Goal: Task Accomplishment & Management: Manage account settings

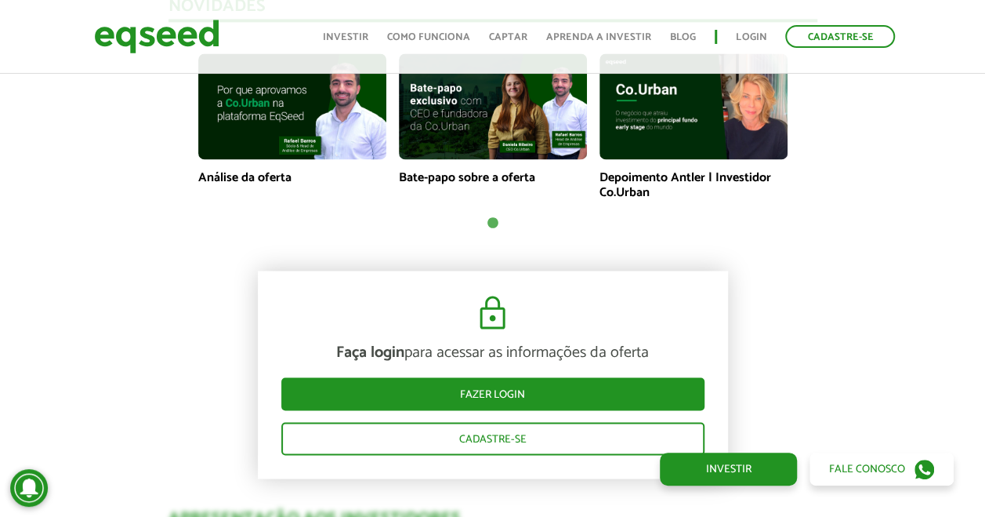
scroll to position [1411, 0]
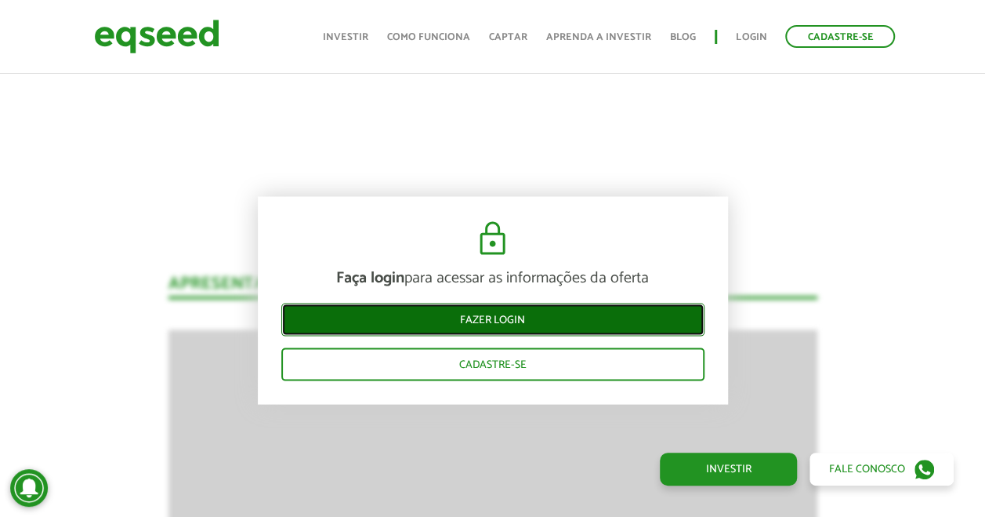
click at [451, 317] on link "Fazer login" at bounding box center [492, 319] width 423 height 33
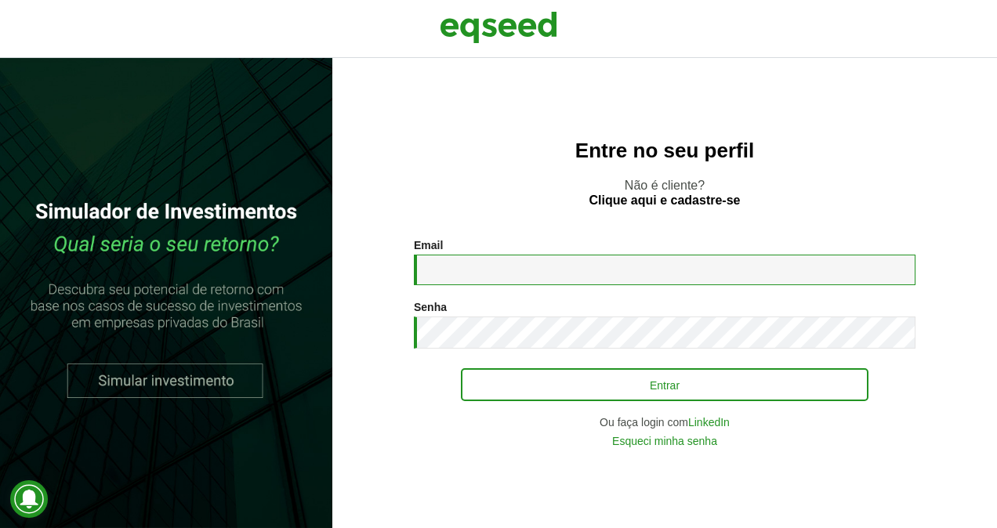
type input "**********"
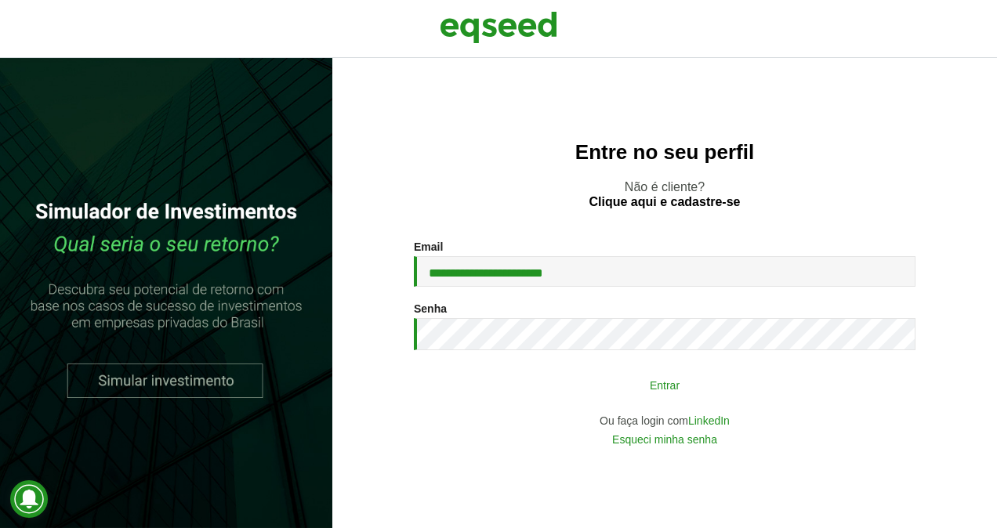
click at [528, 380] on button "Entrar" at bounding box center [665, 385] width 408 height 30
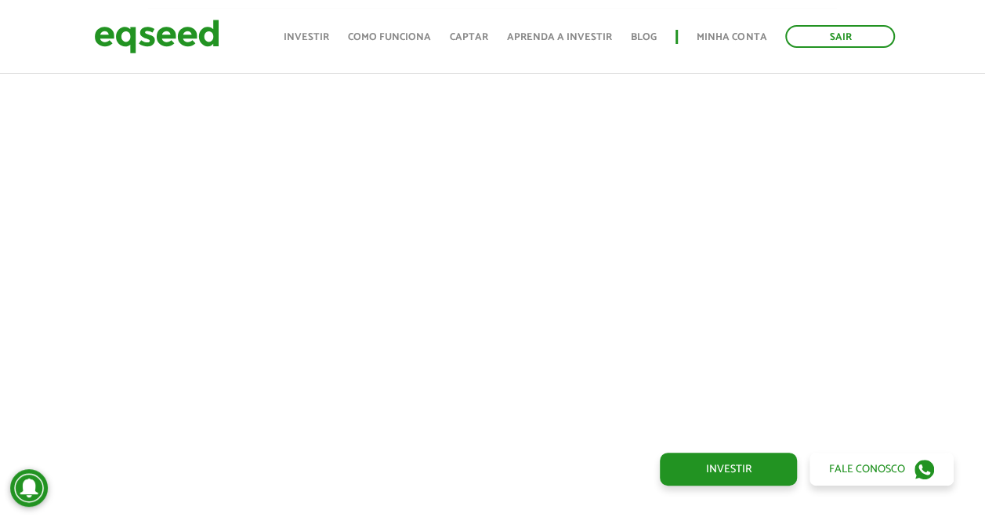
scroll to position [549, 0]
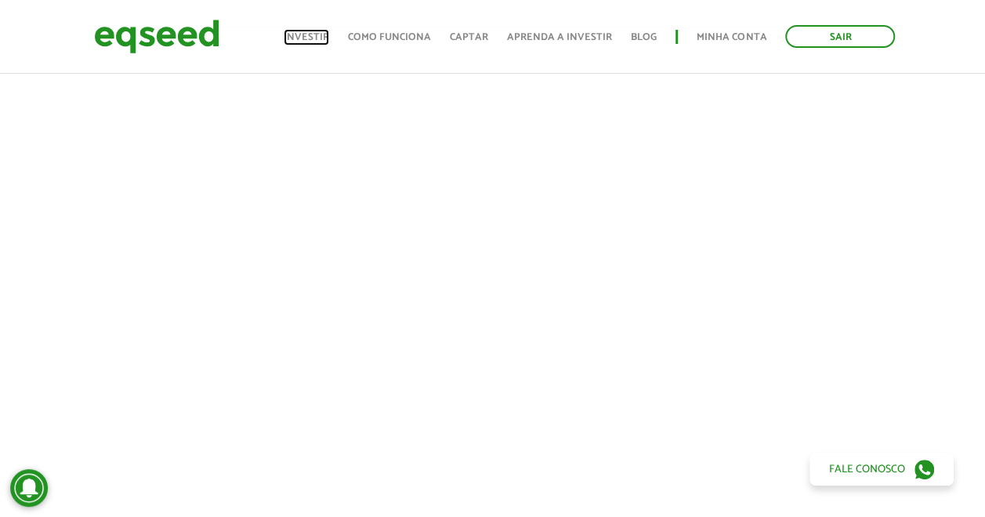
click at [312, 33] on link "Investir" at bounding box center [306, 37] width 45 height 10
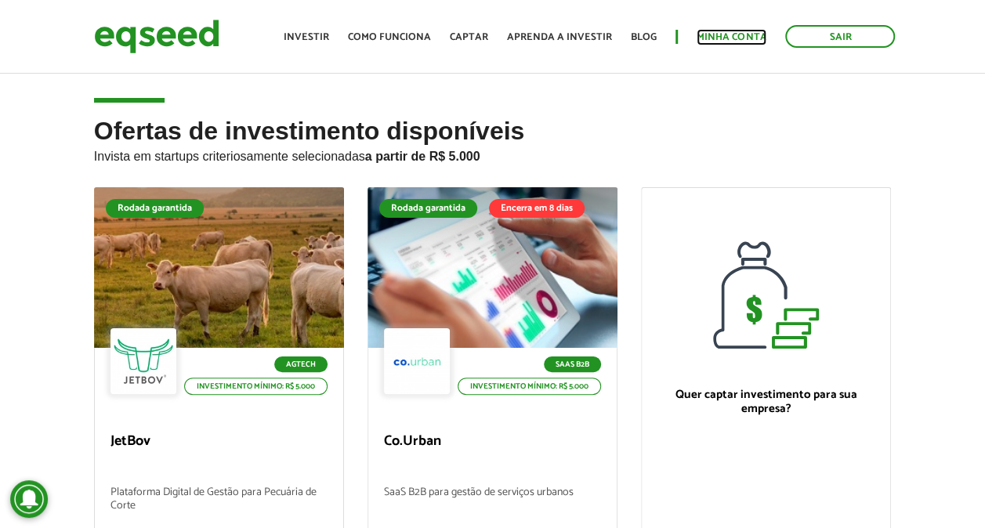
click at [732, 39] on link "Minha conta" at bounding box center [732, 37] width 70 height 10
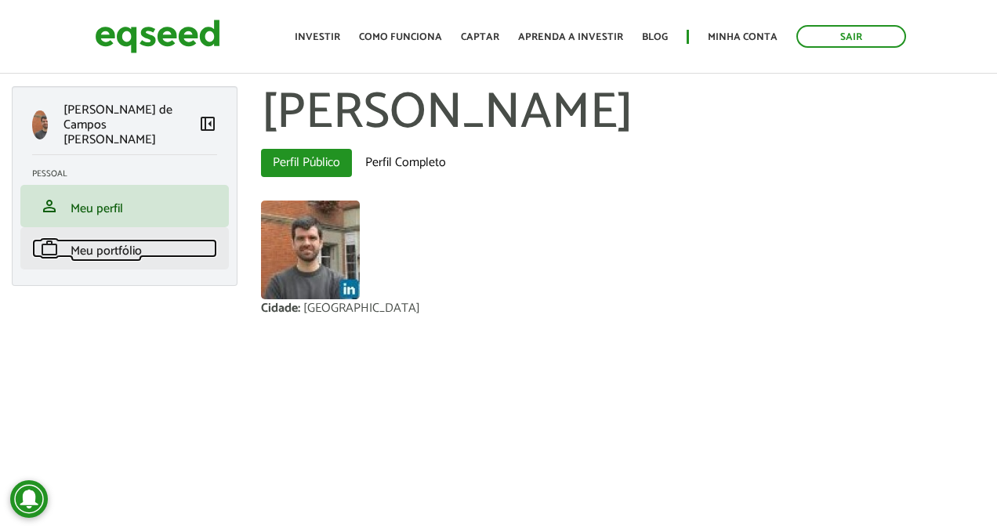
click at [123, 241] on span "Meu portfólio" at bounding box center [106, 251] width 71 height 21
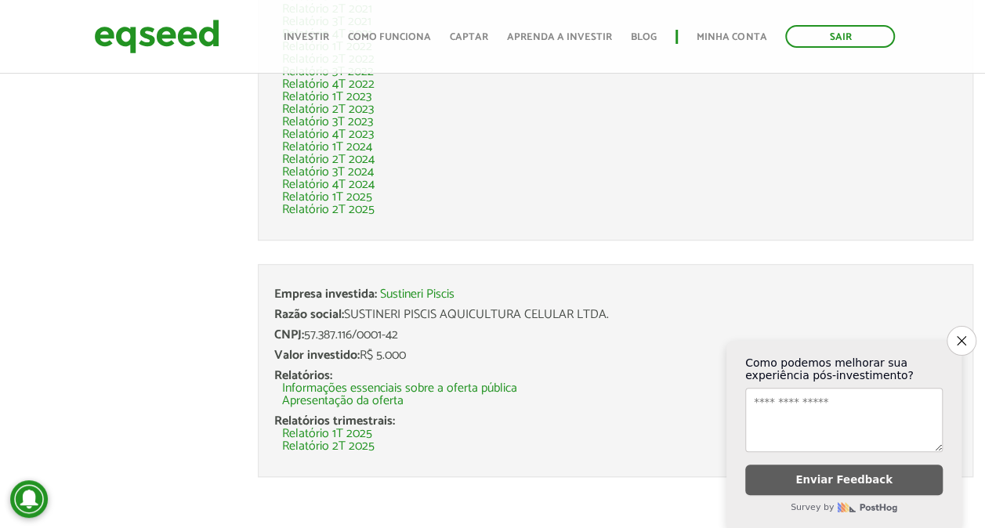
scroll to position [491, 0]
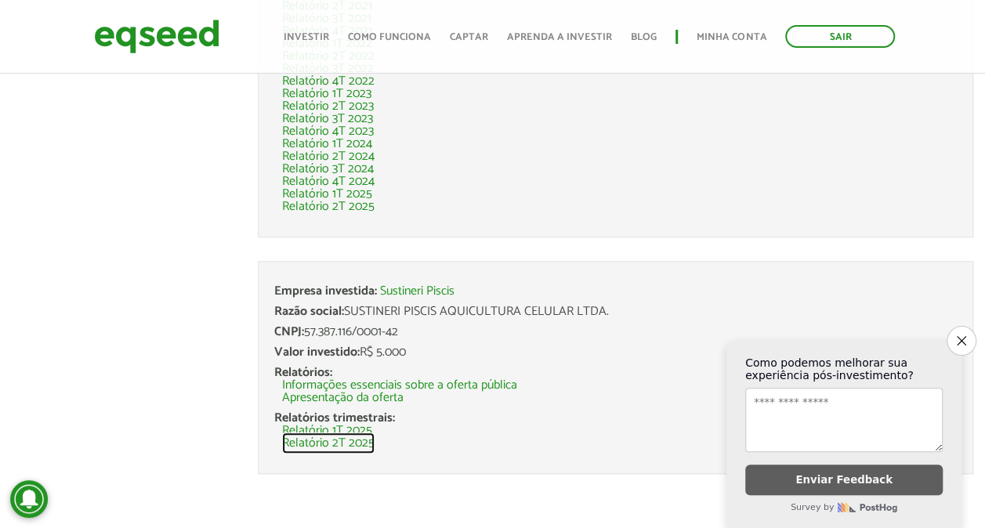
click at [315, 445] on link "Relatório 2T 2025" at bounding box center [328, 443] width 92 height 13
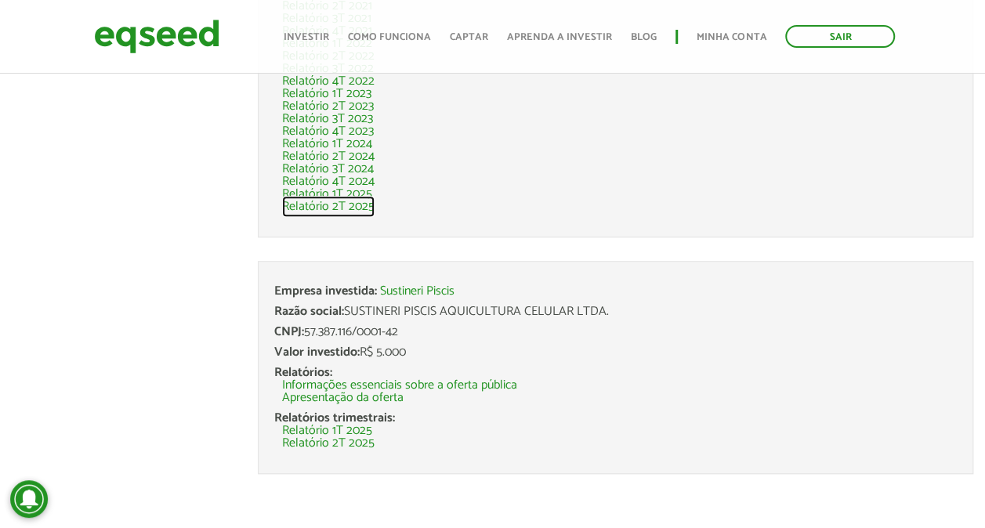
click at [335, 202] on link "Relatório 2T 2025" at bounding box center [328, 207] width 92 height 13
